Goal: Task Accomplishment & Management: Use online tool/utility

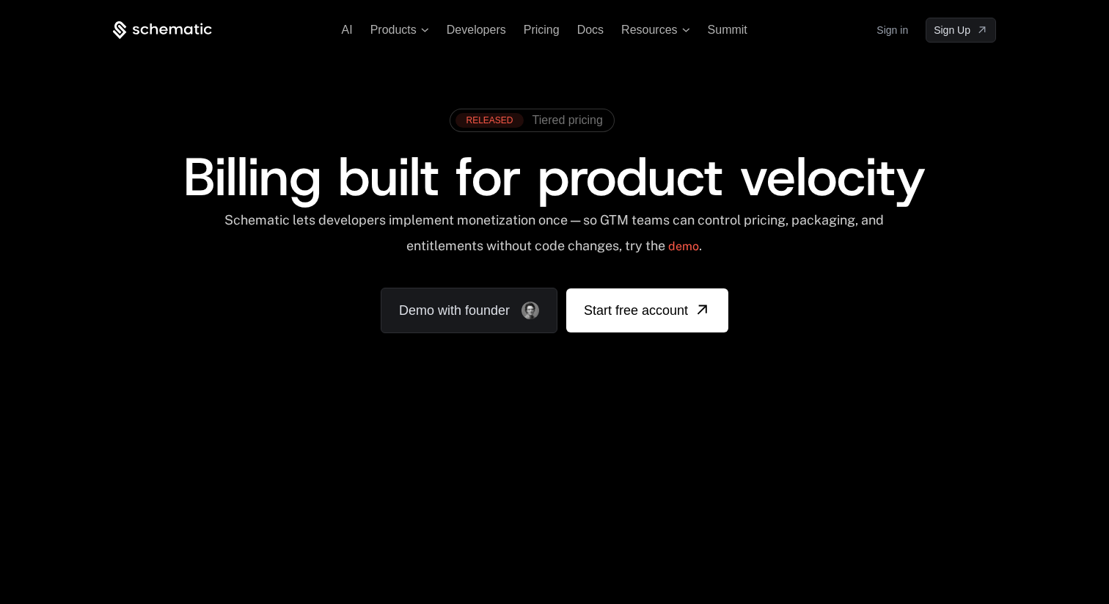
click at [885, 31] on link "Sign in" at bounding box center [893, 29] width 32 height 23
click at [885, 26] on link "Sign in" at bounding box center [893, 29] width 32 height 23
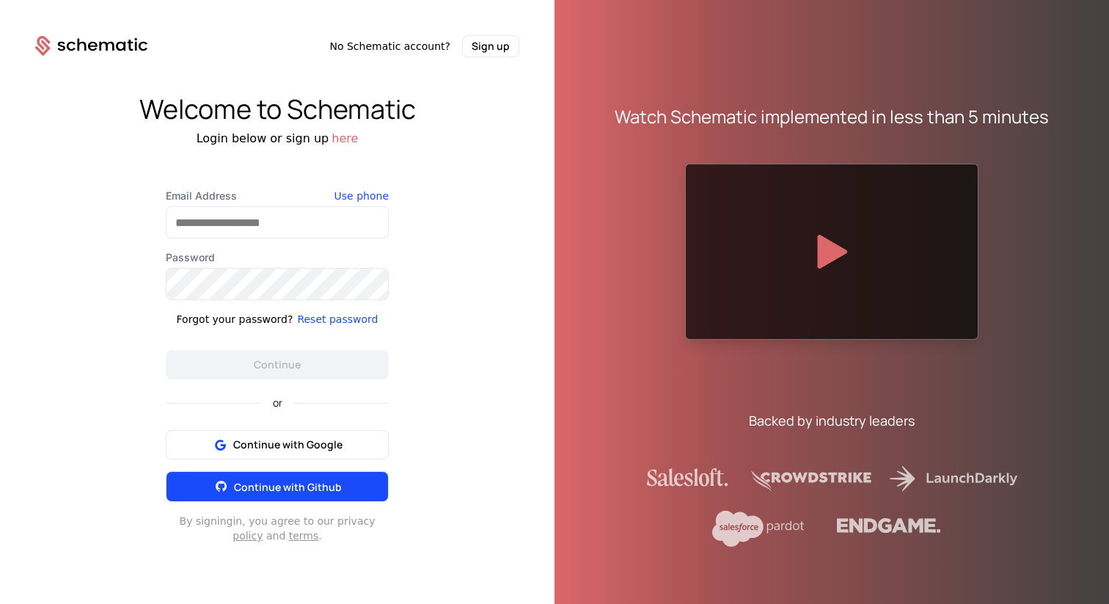
click at [271, 486] on span "Continue with Github" at bounding box center [288, 487] width 108 height 14
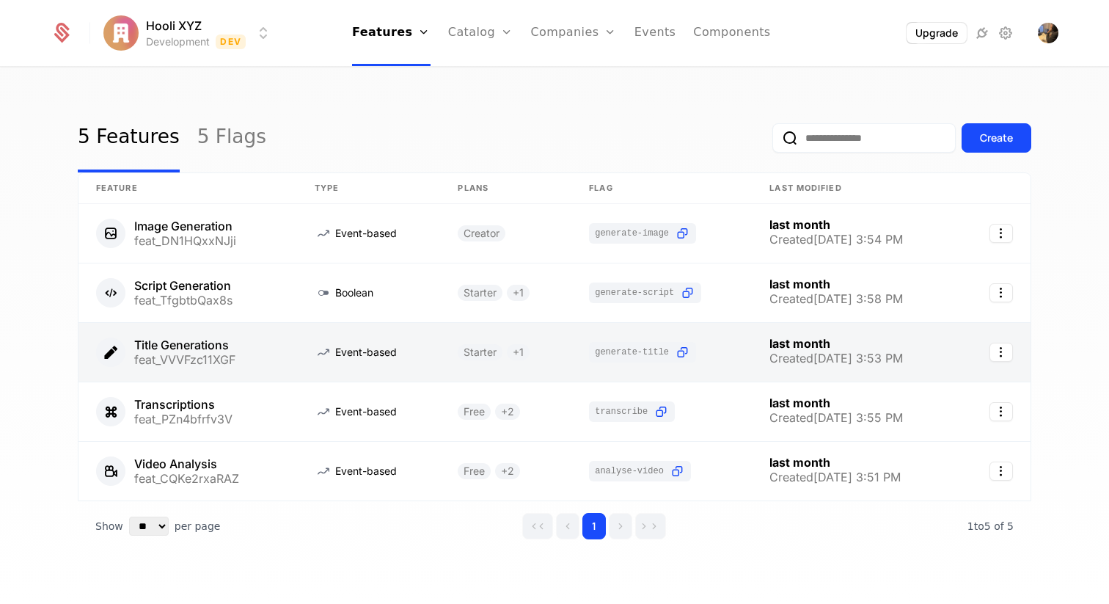
click at [201, 340] on link at bounding box center [187, 352] width 219 height 59
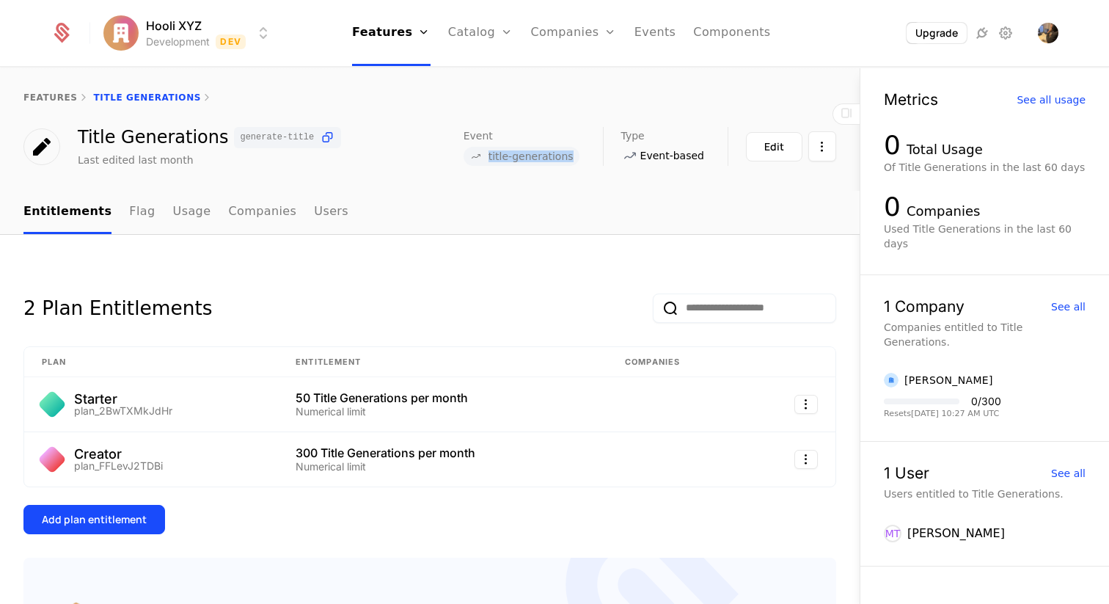
drag, startPoint x: 581, startPoint y: 159, endPoint x: 500, endPoint y: 160, distance: 80.7
click at [500, 160] on span "title-generations" at bounding box center [522, 156] width 116 height 19
copy span "title-generations"
click at [320, 136] on icon at bounding box center [327, 137] width 15 height 15
drag, startPoint x: 578, startPoint y: 157, endPoint x: 501, endPoint y: 158, distance: 77.0
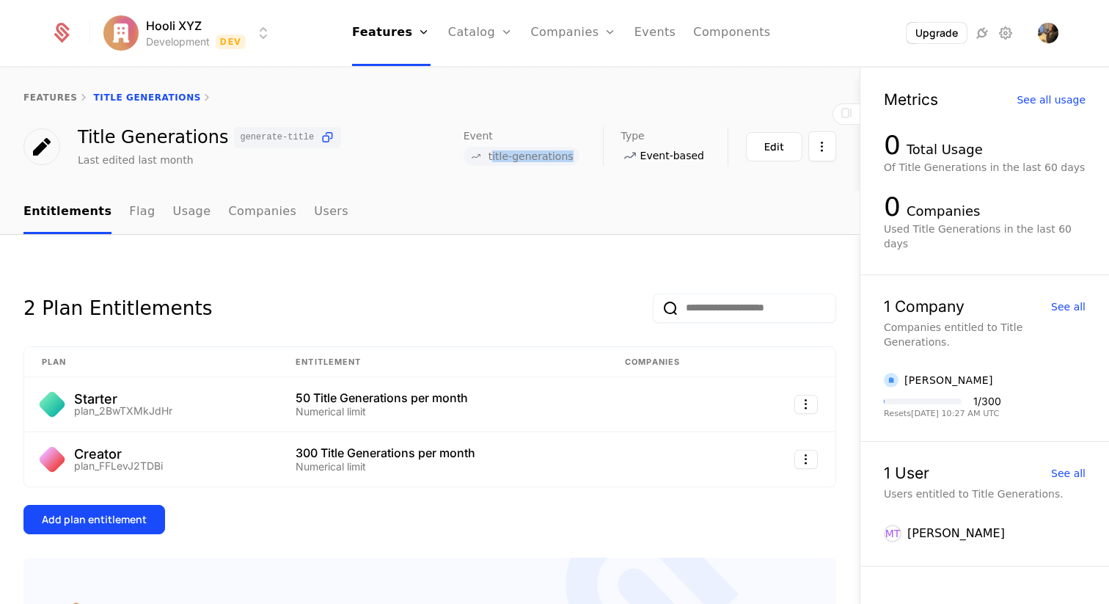
click at [501, 158] on span "title-generations" at bounding box center [522, 156] width 116 height 19
copy span "title-generations"
click at [511, 176] on div "features Title Generations Title Generations generate-title Last edited last mo…" at bounding box center [430, 129] width 860 height 123
drag, startPoint x: 579, startPoint y: 157, endPoint x: 497, endPoint y: 159, distance: 82.2
click at [497, 159] on span "title-generations" at bounding box center [522, 156] width 116 height 19
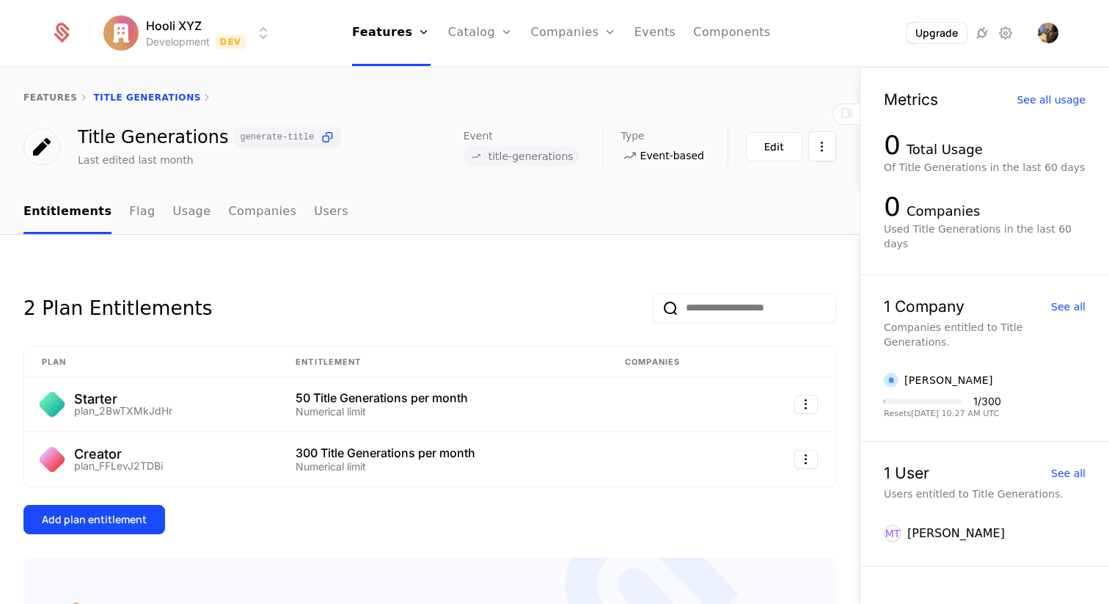
click at [578, 156] on span "title-generations" at bounding box center [522, 156] width 116 height 19
drag, startPoint x: 578, startPoint y: 156, endPoint x: 501, endPoint y: 158, distance: 77.0
click at [501, 158] on span "title-generations" at bounding box center [522, 156] width 116 height 19
copy span "title-generations"
click at [320, 136] on icon at bounding box center [327, 137] width 15 height 15
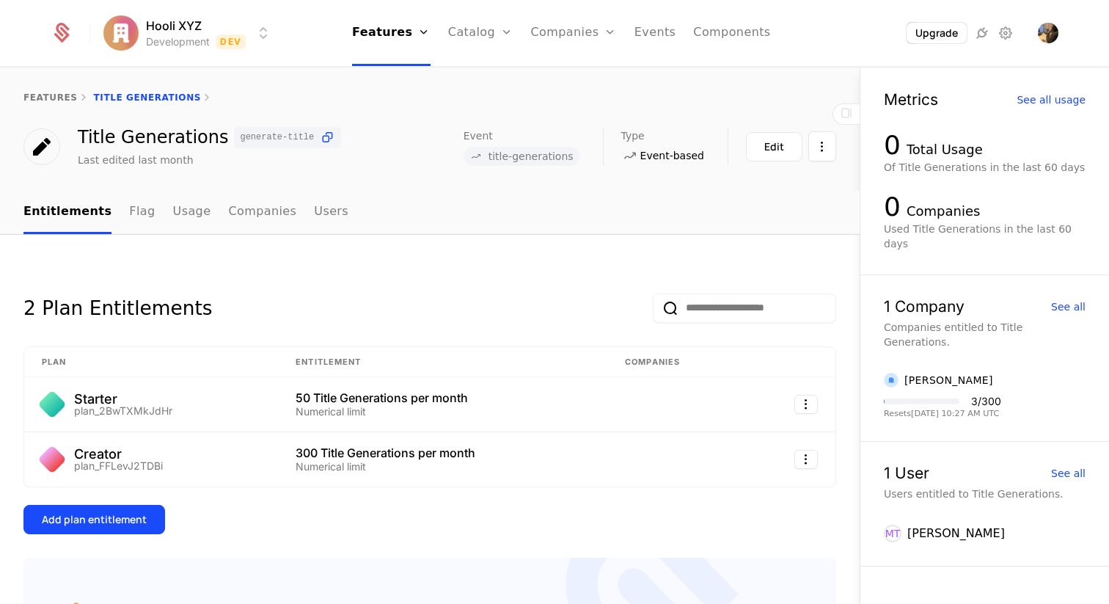
click at [49, 89] on div "features Title Generations" at bounding box center [430, 97] width 860 height 59
click at [49, 98] on link "features" at bounding box center [50, 97] width 54 height 10
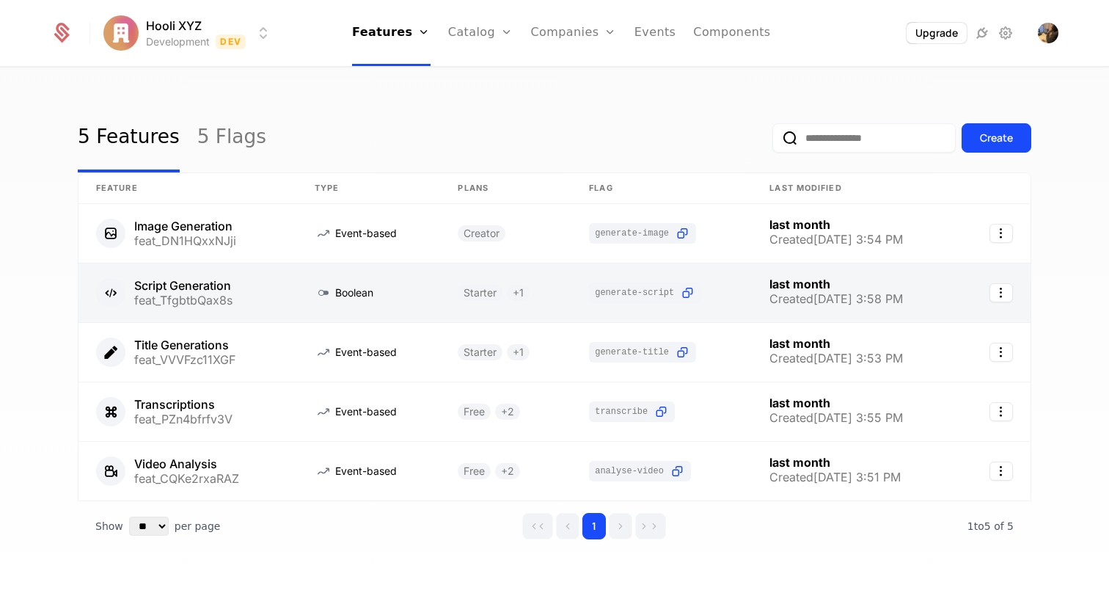
click at [200, 280] on link at bounding box center [187, 292] width 219 height 59
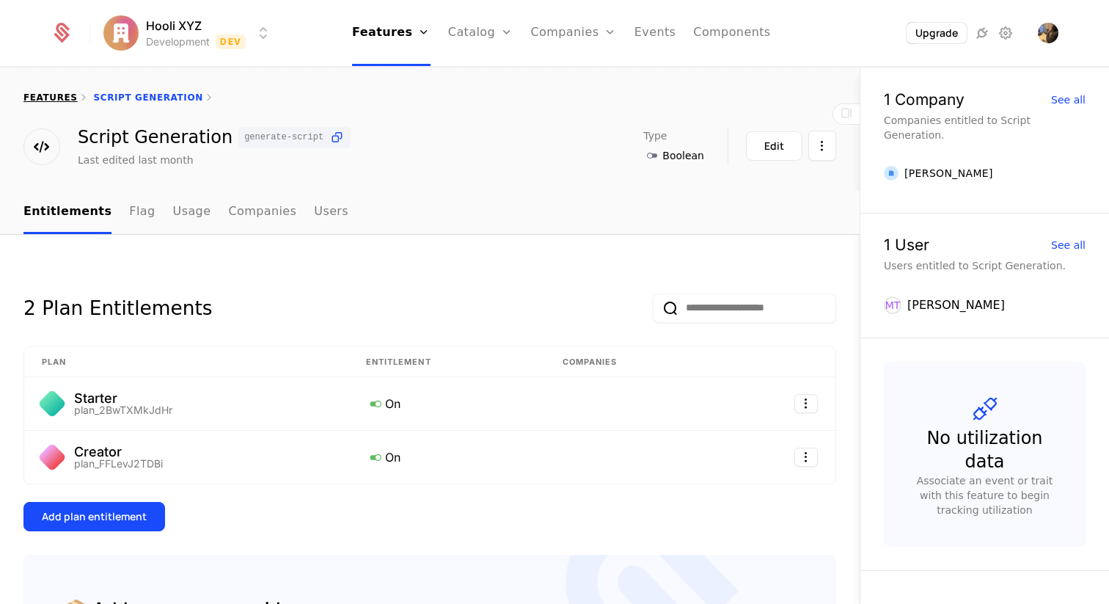
click at [48, 99] on link "features" at bounding box center [50, 97] width 54 height 10
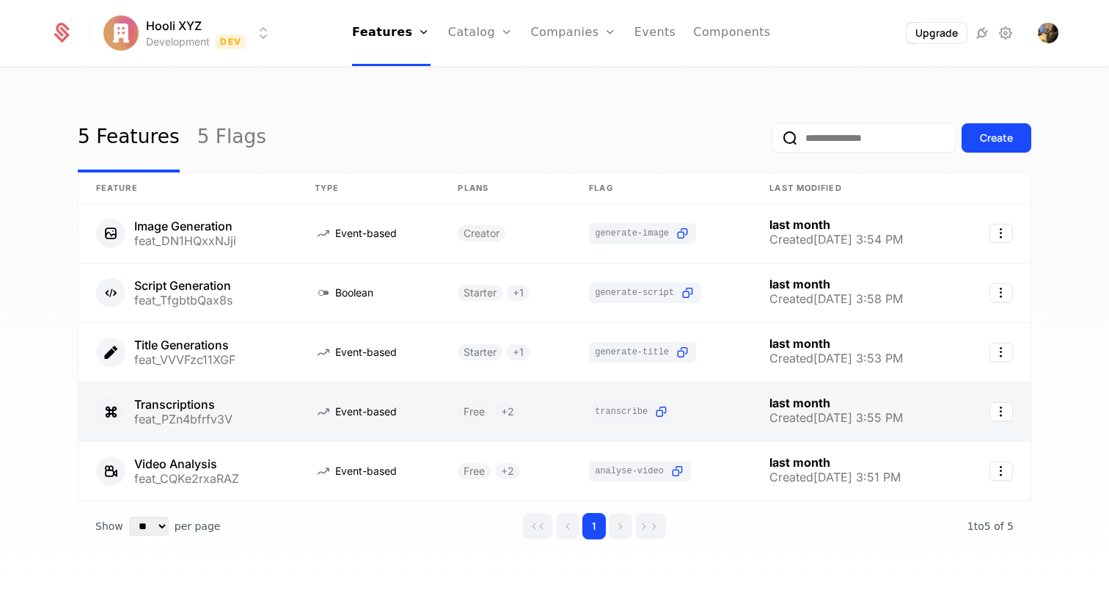
click at [191, 404] on link at bounding box center [187, 411] width 219 height 59
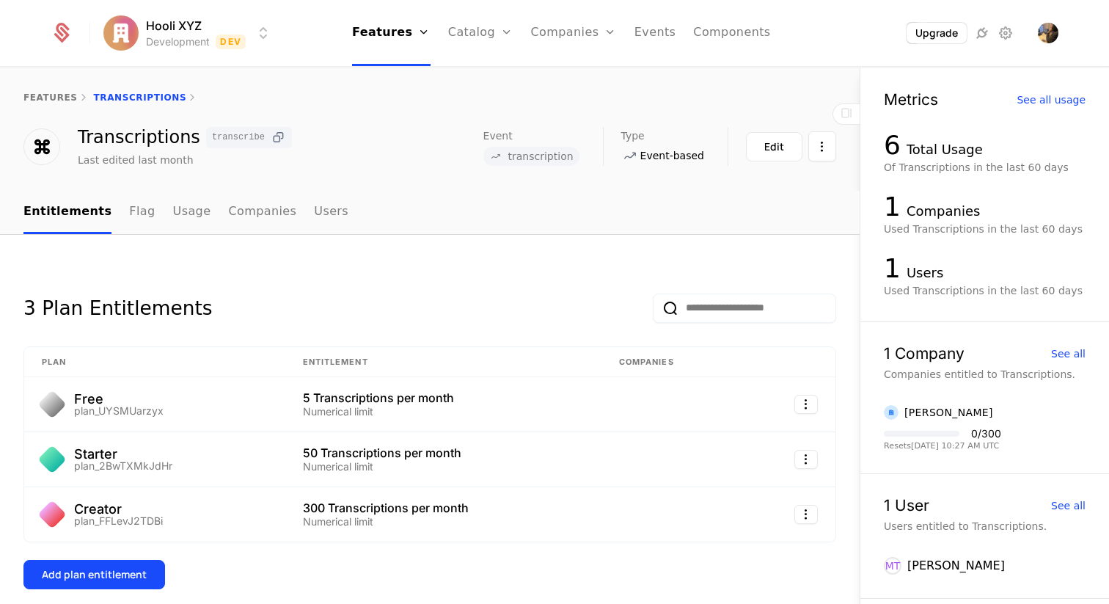
click at [271, 134] on icon at bounding box center [278, 137] width 15 height 15
click at [561, 158] on span "transcription" at bounding box center [540, 156] width 65 height 10
copy span "transcription"
